Goal: Entertainment & Leisure: Consume media (video, audio)

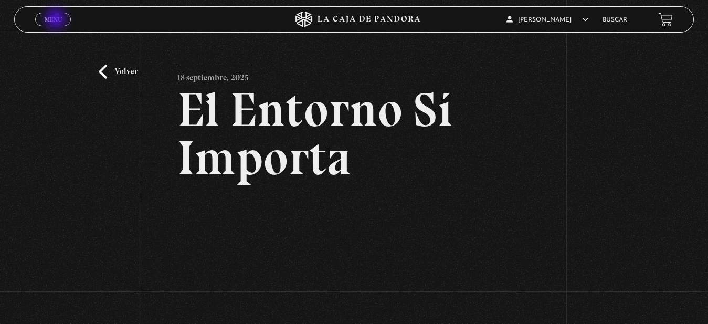
click at [57, 20] on span "Menu" at bounding box center [53, 19] width 17 height 6
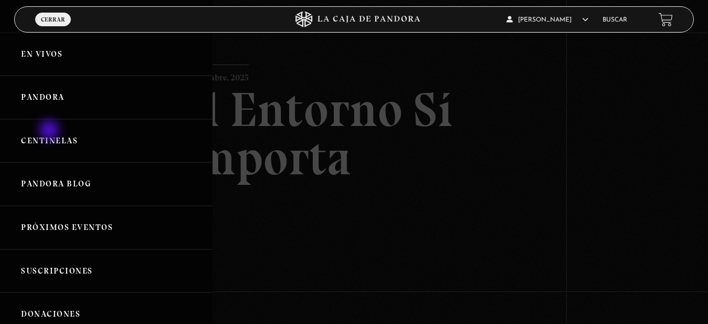
click at [48, 135] on link "Centinelas" at bounding box center [106, 141] width 213 height 44
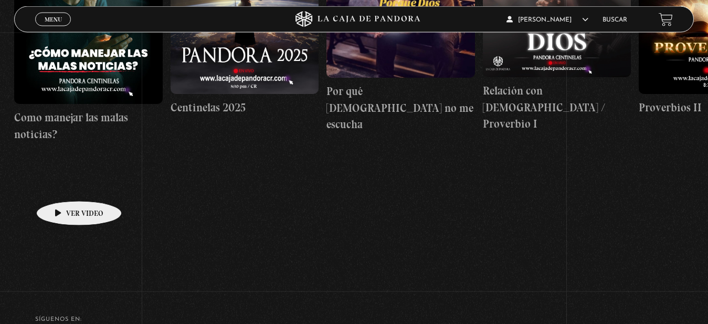
scroll to position [322, 0]
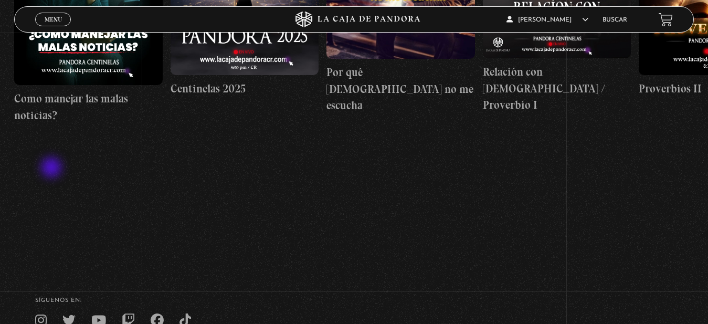
drag, startPoint x: 41, startPoint y: 169, endPoint x: 59, endPoint y: 168, distance: 17.3
click at [59, 168] on section "Centinelas" at bounding box center [354, 24] width 708 height 370
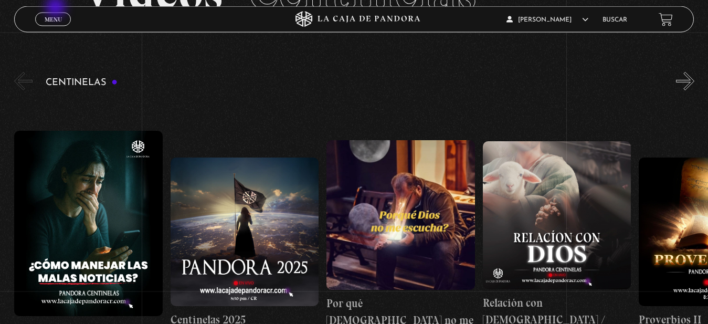
scroll to position [55, 0]
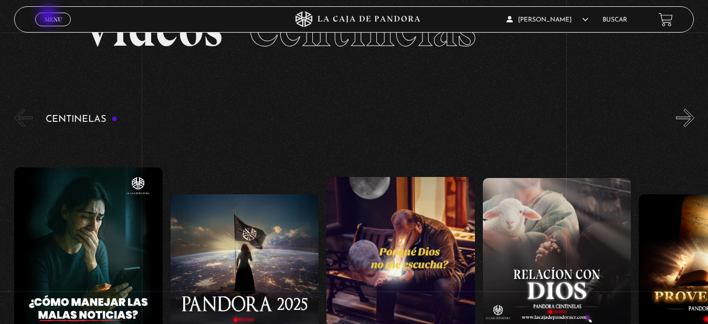
click at [49, 17] on span "Menu" at bounding box center [53, 19] width 17 height 6
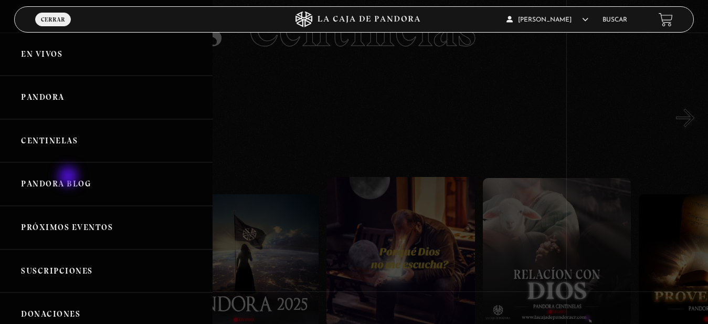
scroll to position [0, 0]
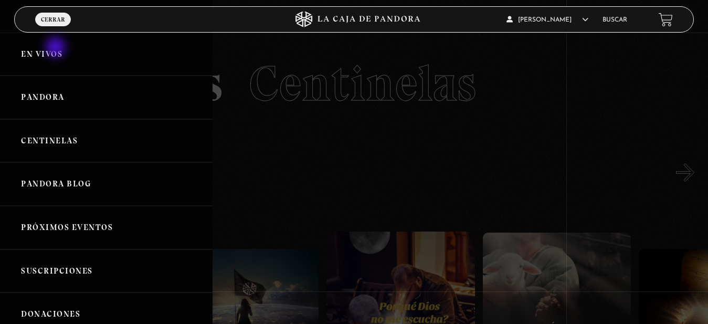
click at [57, 48] on link "En vivos" at bounding box center [106, 55] width 213 height 44
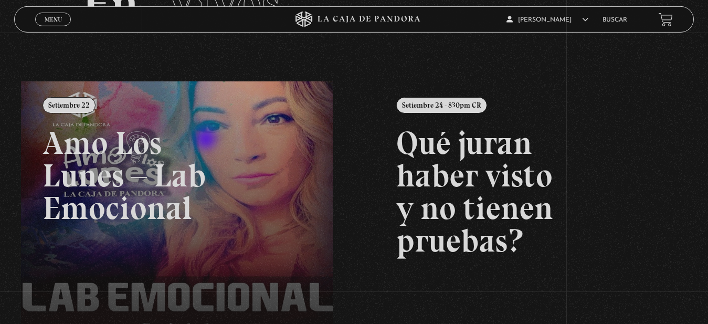
scroll to position [161, 0]
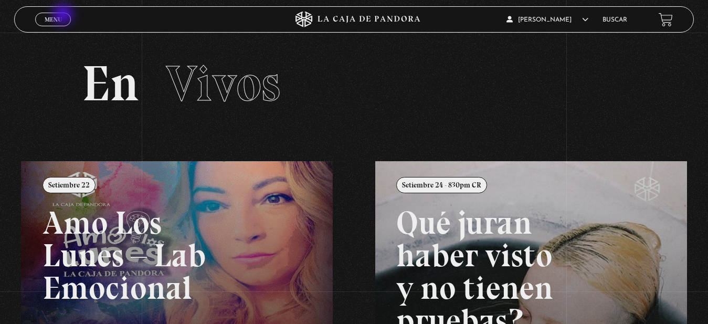
click at [64, 15] on link "Menu Cerrar" at bounding box center [53, 20] width 36 height 14
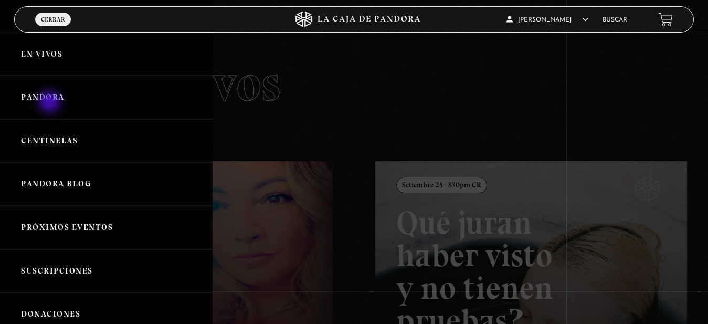
click at [50, 103] on link "Pandora" at bounding box center [106, 98] width 213 height 44
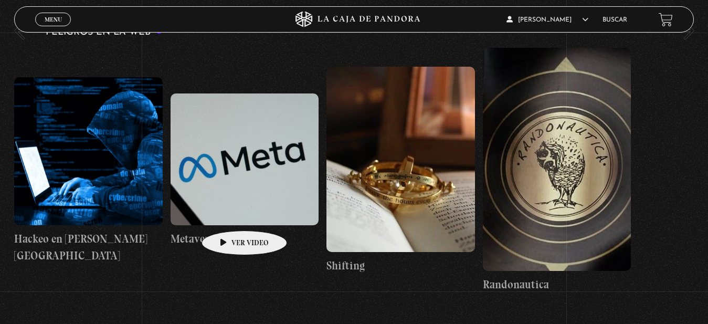
scroll to position [1981, 0]
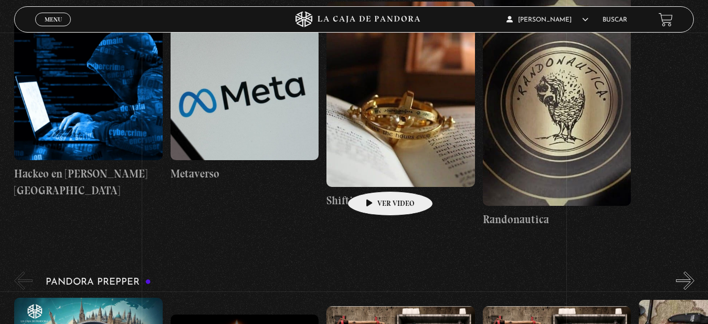
click at [374, 175] on figure at bounding box center [400, 95] width 149 height 186
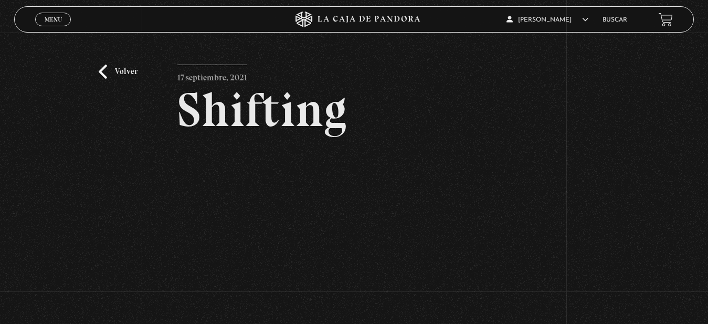
scroll to position [54, 0]
